Goal: Task Accomplishment & Management: Manage account settings

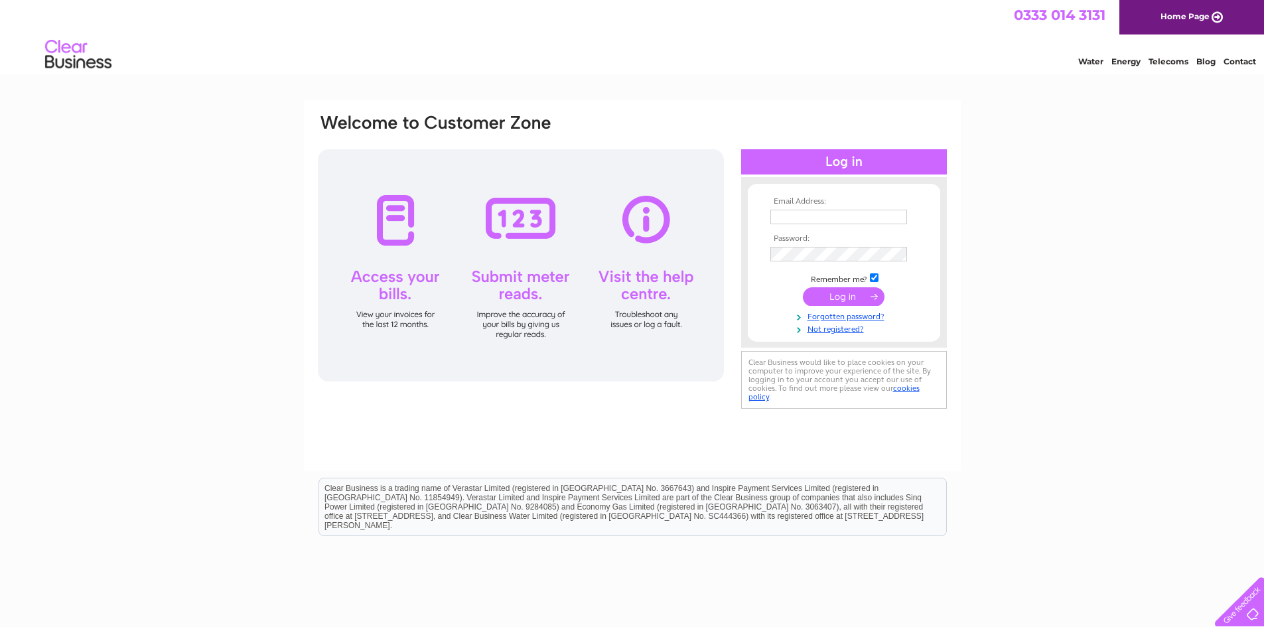
type input "centraldalespharmacy@gmail.com"
click at [840, 295] on input "submit" at bounding box center [844, 296] width 82 height 19
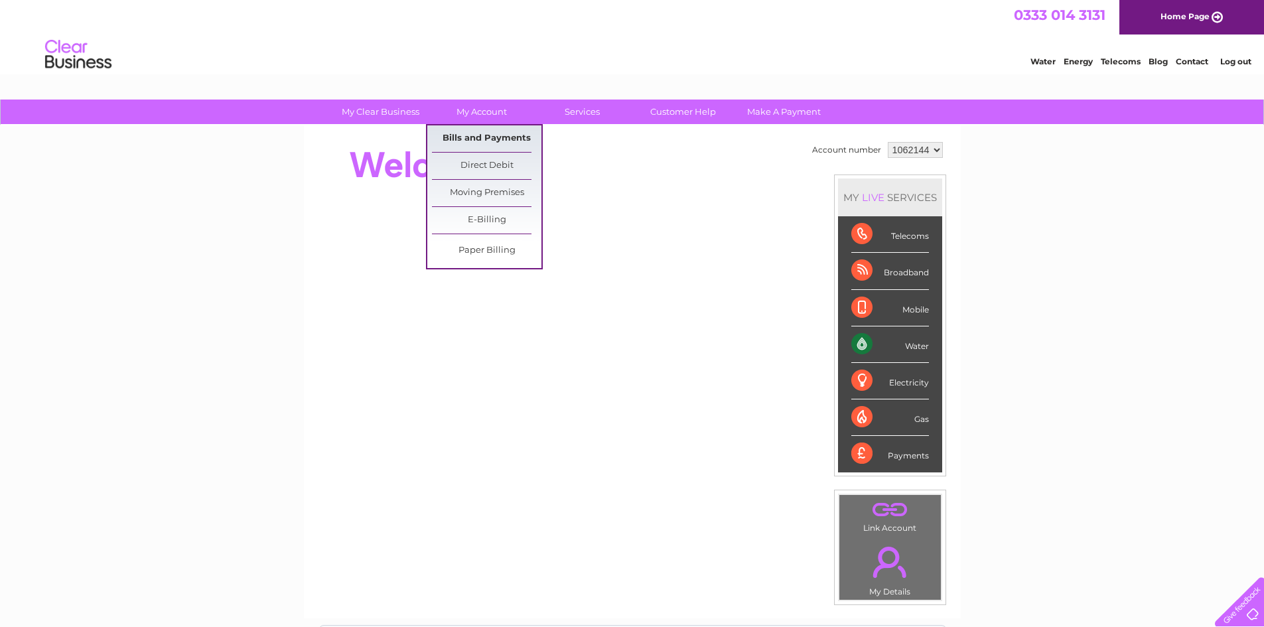
click at [470, 135] on link "Bills and Payments" at bounding box center [486, 138] width 109 height 27
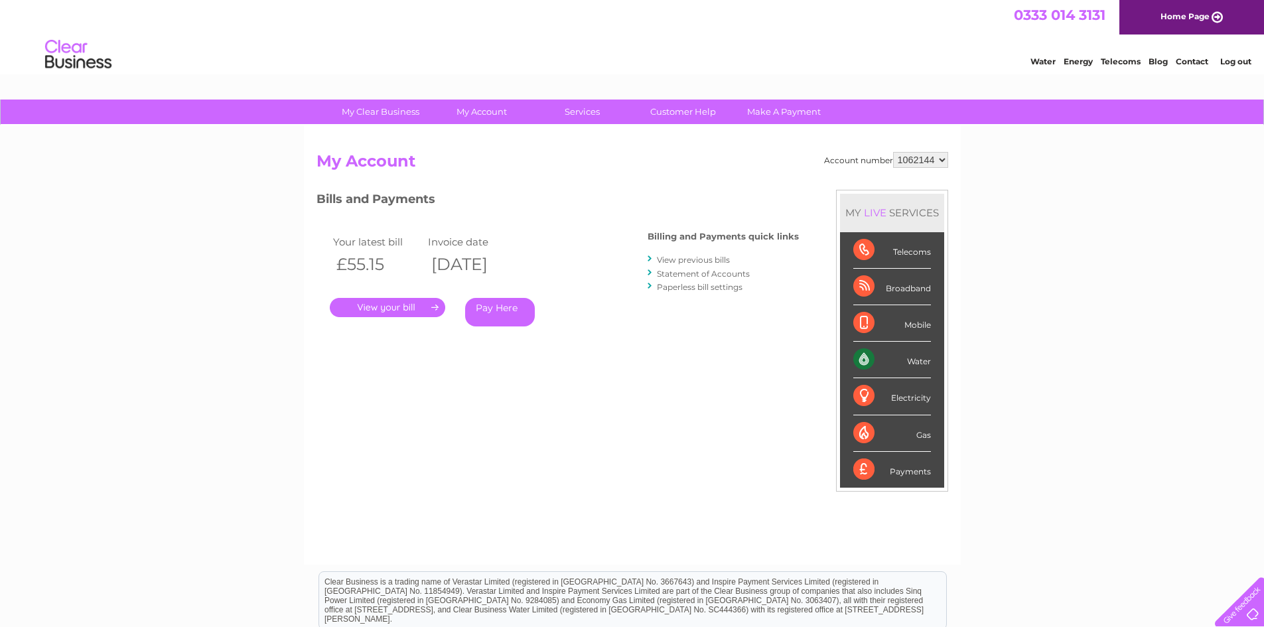
click at [374, 305] on link "." at bounding box center [387, 307] width 115 height 19
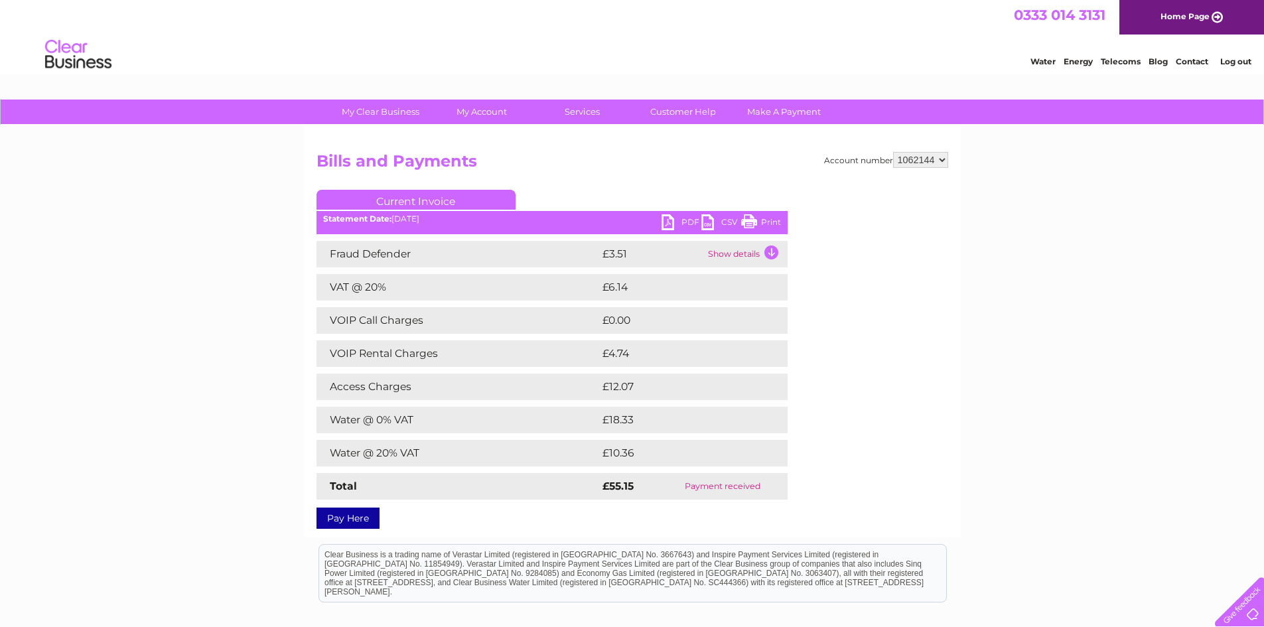
click at [674, 218] on link "PDF" at bounding box center [681, 223] width 40 height 19
